Goal: Transaction & Acquisition: Download file/media

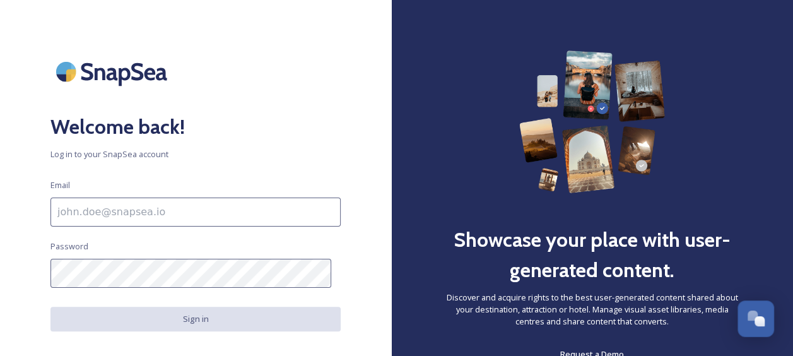
type input "[PERSON_NAME][EMAIL_ADDRESS][PERSON_NAME][DOMAIN_NAME]"
click at [208, 316] on button "Sign in" at bounding box center [195, 319] width 290 height 25
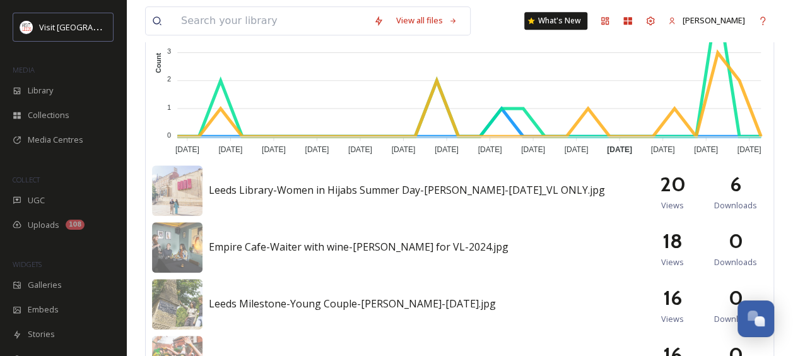
scroll to position [469, 0]
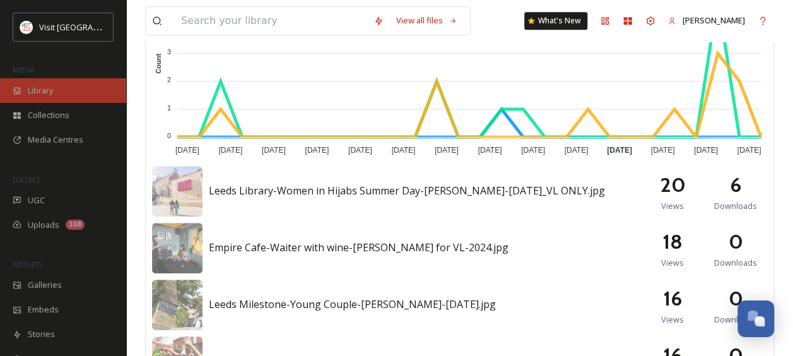
click at [45, 95] on span "Library" at bounding box center [40, 91] width 25 height 12
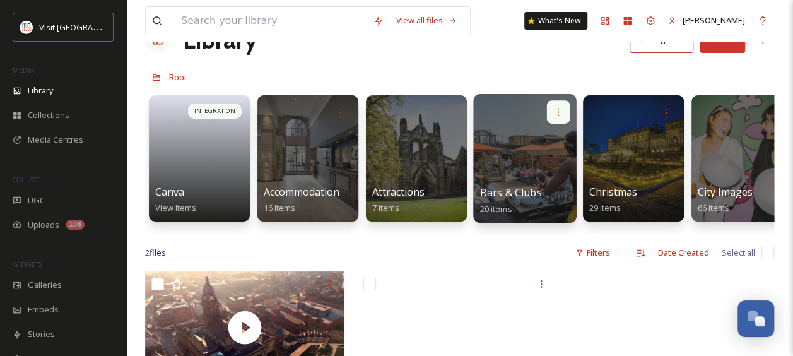
scroll to position [36, 0]
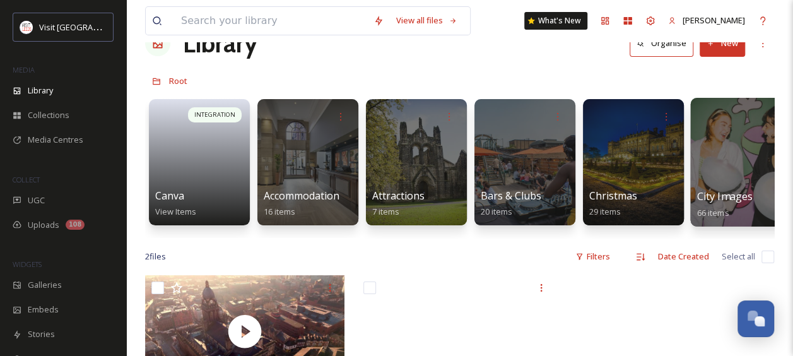
click at [722, 137] on div at bounding box center [742, 162] width 103 height 129
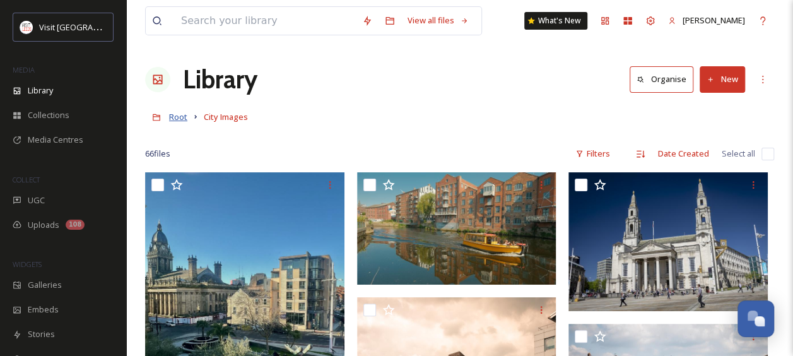
click at [180, 120] on span "Root" at bounding box center [178, 116] width 18 height 11
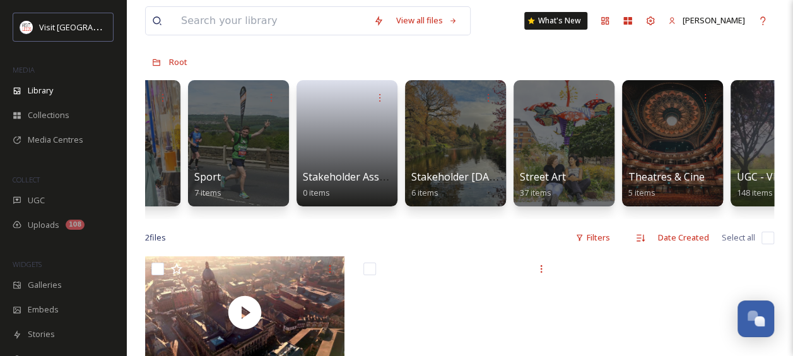
scroll to position [0, 1433]
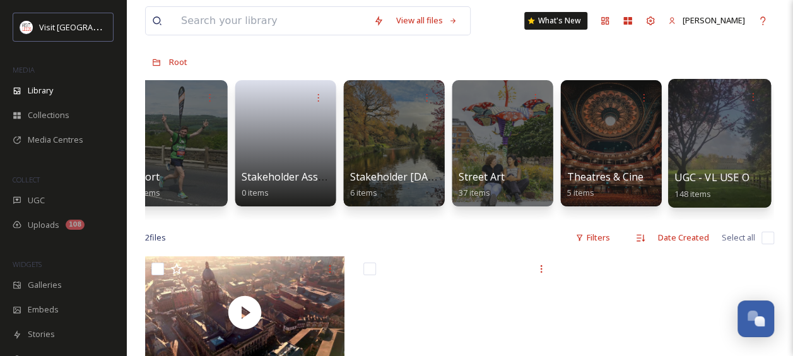
click at [731, 143] on div at bounding box center [719, 143] width 103 height 129
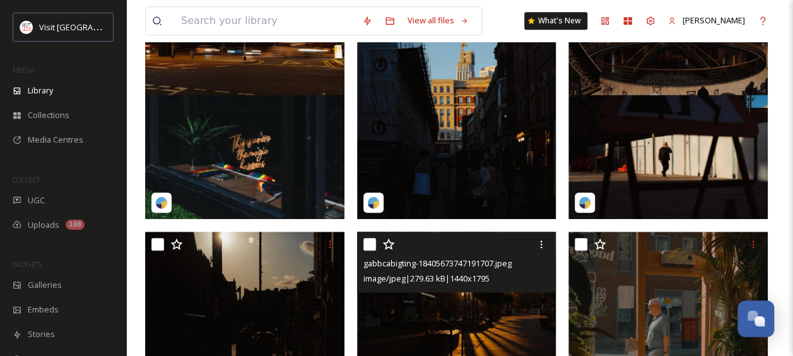
scroll to position [665, 0]
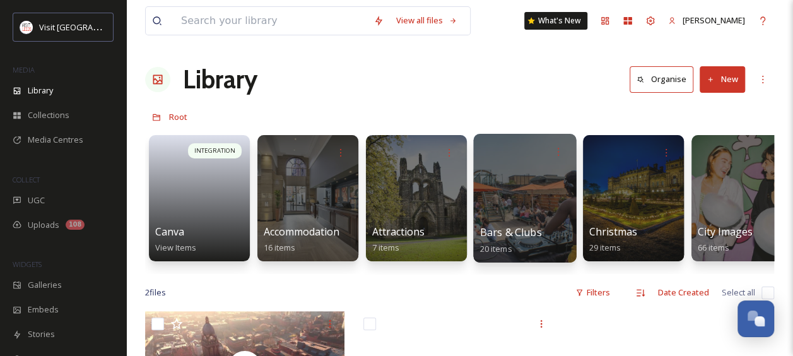
scroll to position [0, 256]
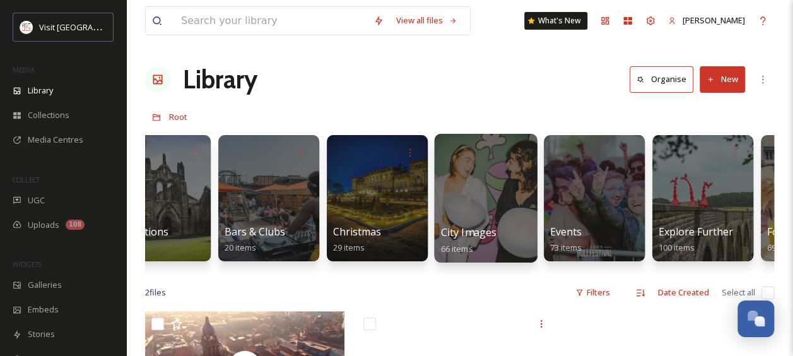
click at [505, 194] on div at bounding box center [485, 198] width 103 height 129
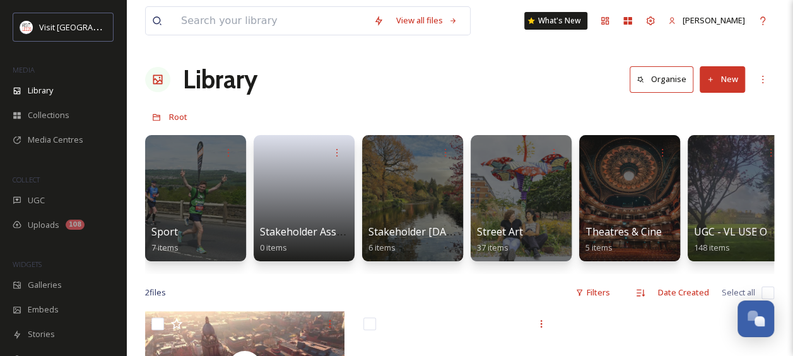
scroll to position [0, 1416]
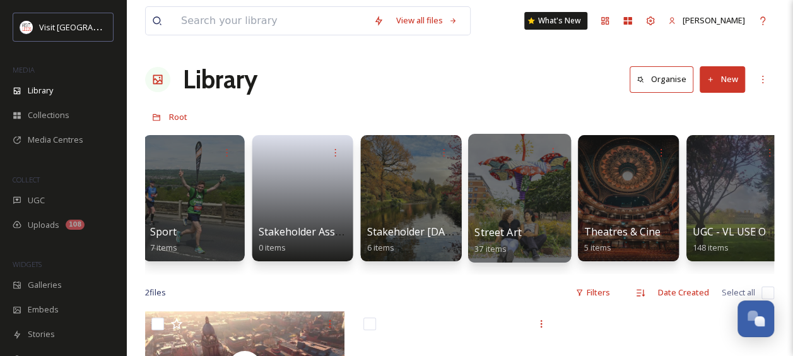
click at [542, 185] on div at bounding box center [519, 198] width 103 height 129
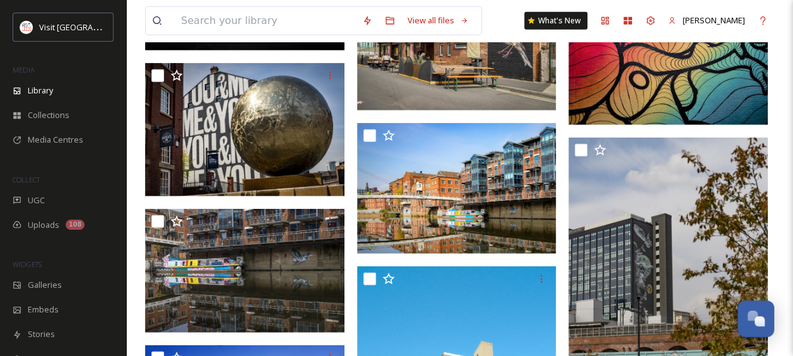
scroll to position [1573, 0]
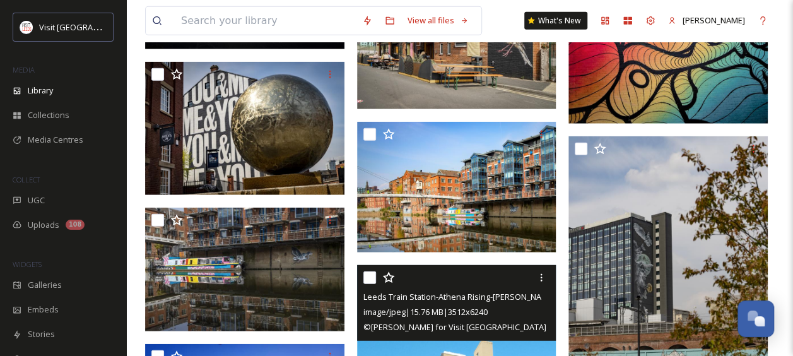
click at [552, 276] on div at bounding box center [541, 277] width 23 height 23
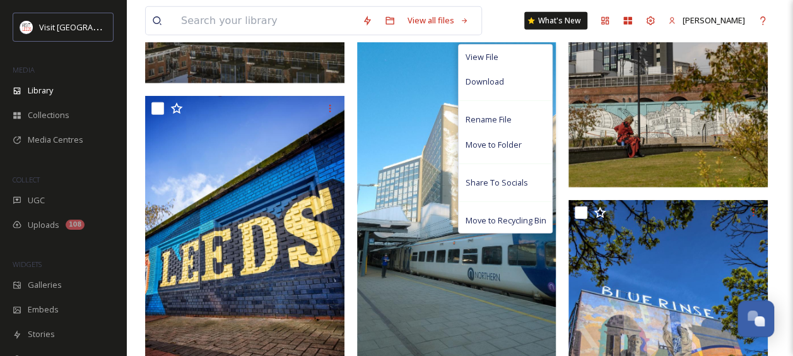
scroll to position [1837, 0]
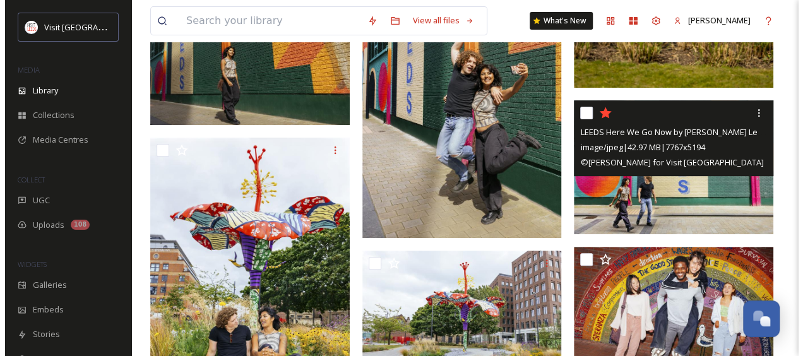
scroll to position [2517, 0]
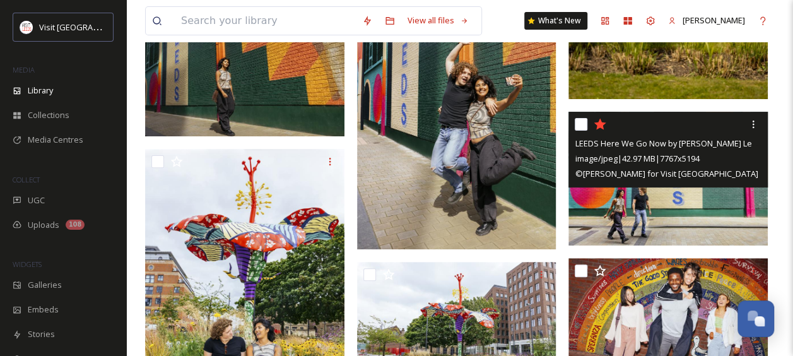
click at [683, 136] on div "LEEDS Here We Go Now by [PERSON_NAME] LeedsBid-[PERSON_NAME]-[DATE]_VL ONLY.jpg" at bounding box center [670, 143] width 190 height 15
click at [747, 123] on div at bounding box center [753, 124] width 23 height 23
click at [575, 170] on span "© [PERSON_NAME] for Visit [GEOGRAPHIC_DATA]" at bounding box center [666, 173] width 183 height 11
click at [745, 124] on div at bounding box center [753, 124] width 23 height 23
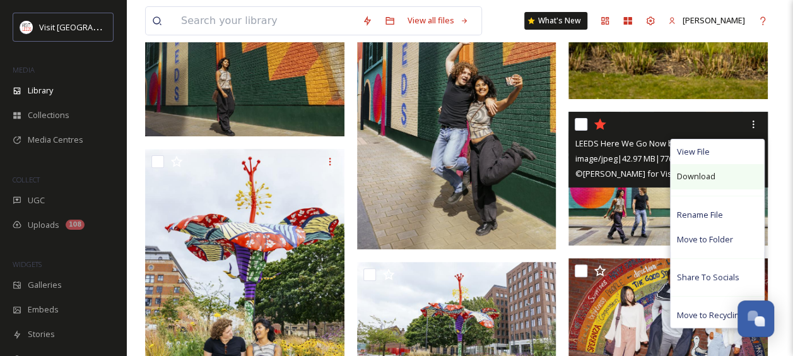
click at [702, 173] on span "Download" at bounding box center [696, 176] width 39 height 12
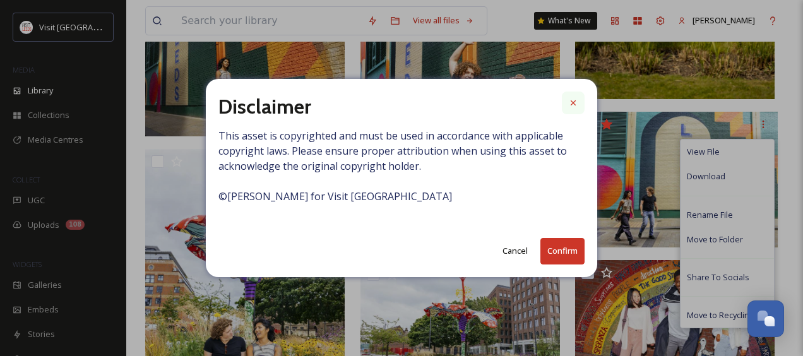
click at [570, 98] on icon at bounding box center [573, 103] width 10 height 10
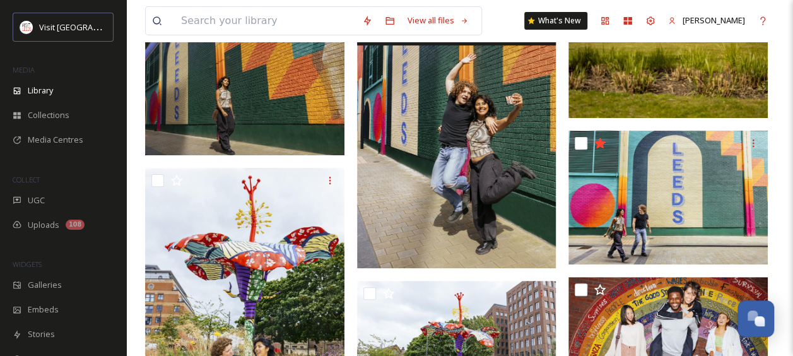
scroll to position [2505, 0]
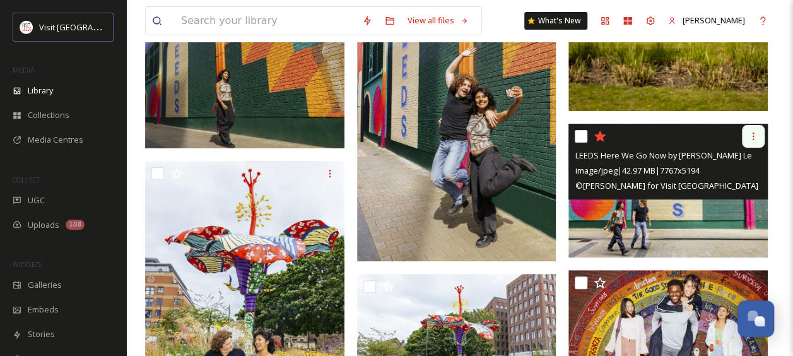
click at [759, 128] on div at bounding box center [753, 136] width 23 height 23
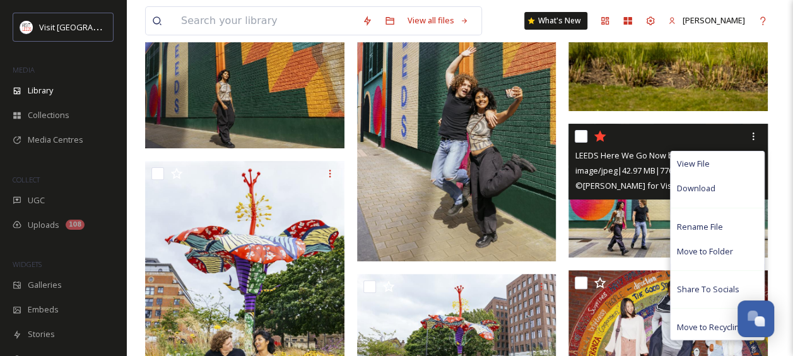
click at [602, 175] on span "image/jpeg | 42.97 MB | 7767 x 5194" at bounding box center [637, 170] width 124 height 11
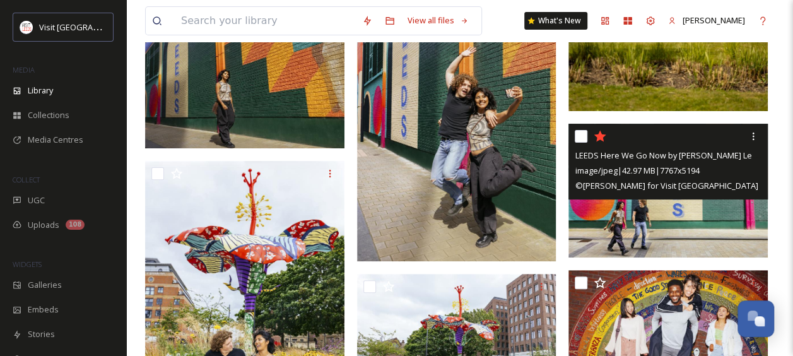
click at [694, 159] on span "LEEDS Here We Go Now by [PERSON_NAME] LeedsBid-[PERSON_NAME]-[DATE]_VL ONLY.jpg" at bounding box center [746, 155] width 343 height 12
click at [752, 131] on icon at bounding box center [754, 136] width 10 height 10
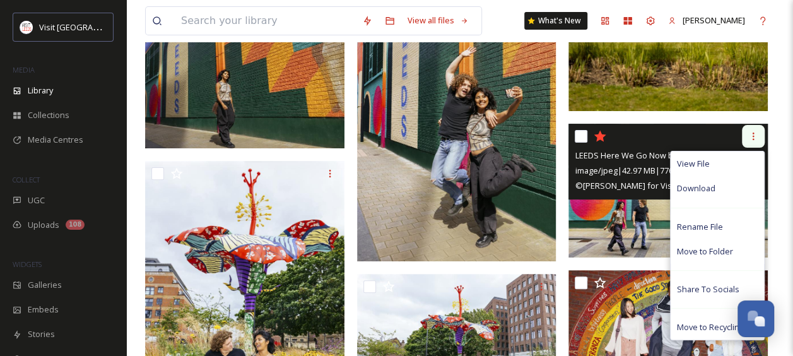
click at [755, 131] on icon at bounding box center [754, 136] width 10 height 10
click at [713, 165] on div "View File" at bounding box center [717, 163] width 93 height 25
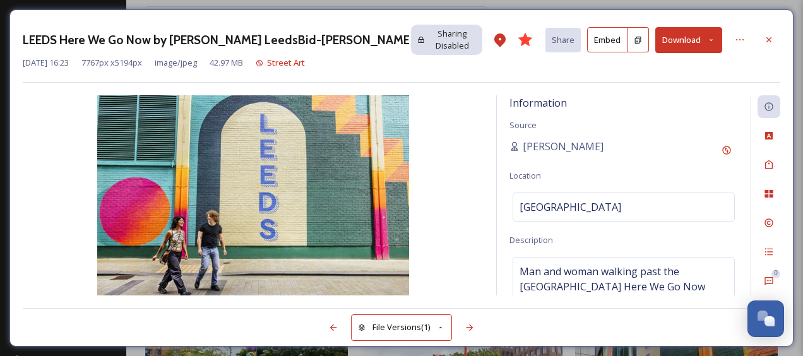
click at [675, 39] on button "Download" at bounding box center [688, 40] width 67 height 26
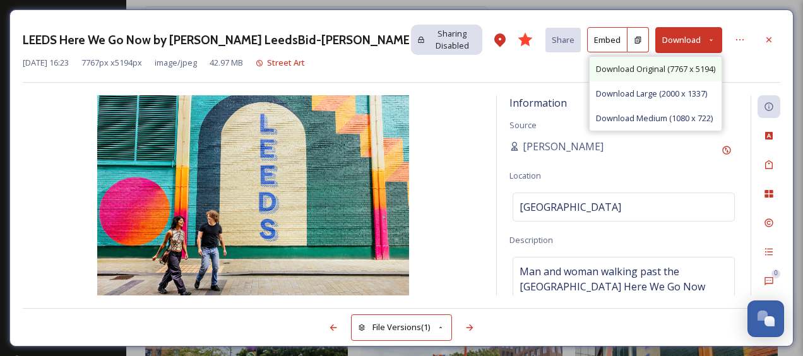
click at [645, 71] on span "Download Original (7767 x 5194)" at bounding box center [655, 69] width 119 height 12
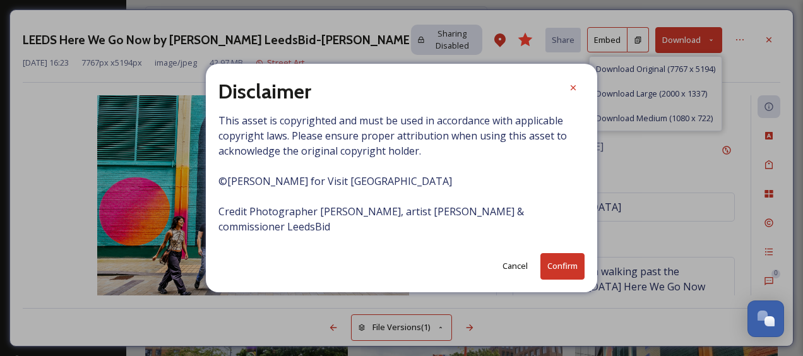
click at [569, 261] on button "Confirm" at bounding box center [562, 266] width 44 height 26
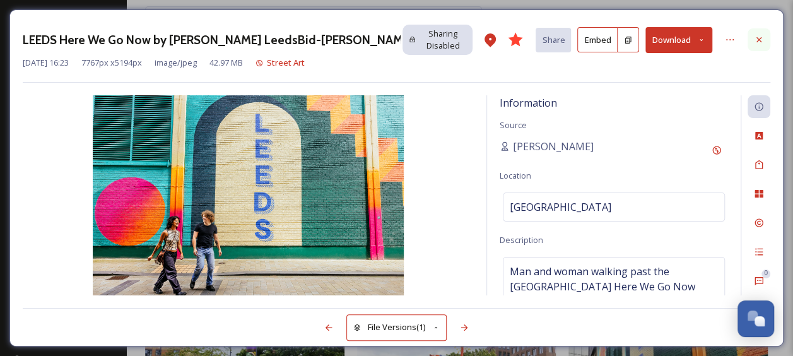
click at [760, 40] on icon at bounding box center [759, 39] width 5 height 5
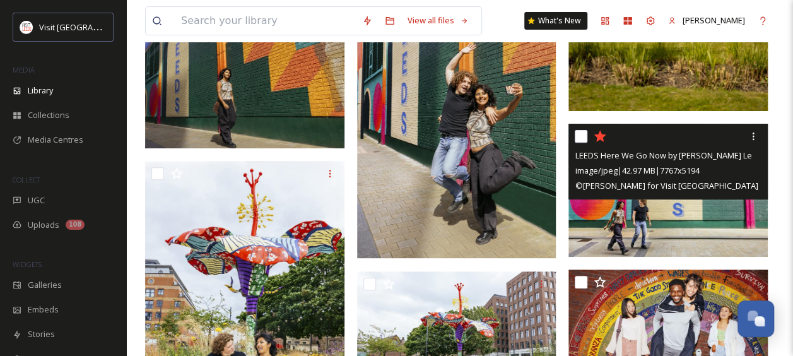
scroll to position [2279, 0]
